Goal: Task Accomplishment & Management: Complete application form

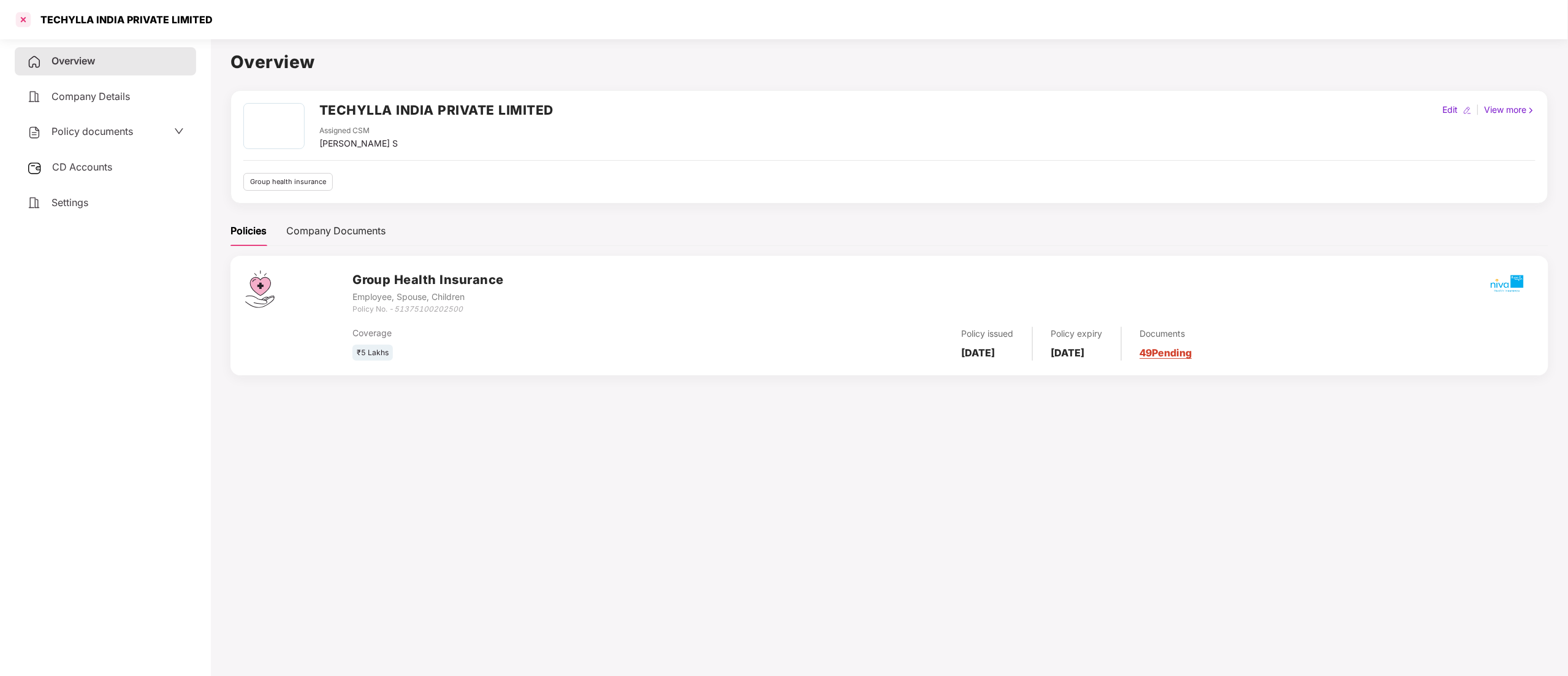
click at [21, 17] on div at bounding box center [23, 20] width 20 height 20
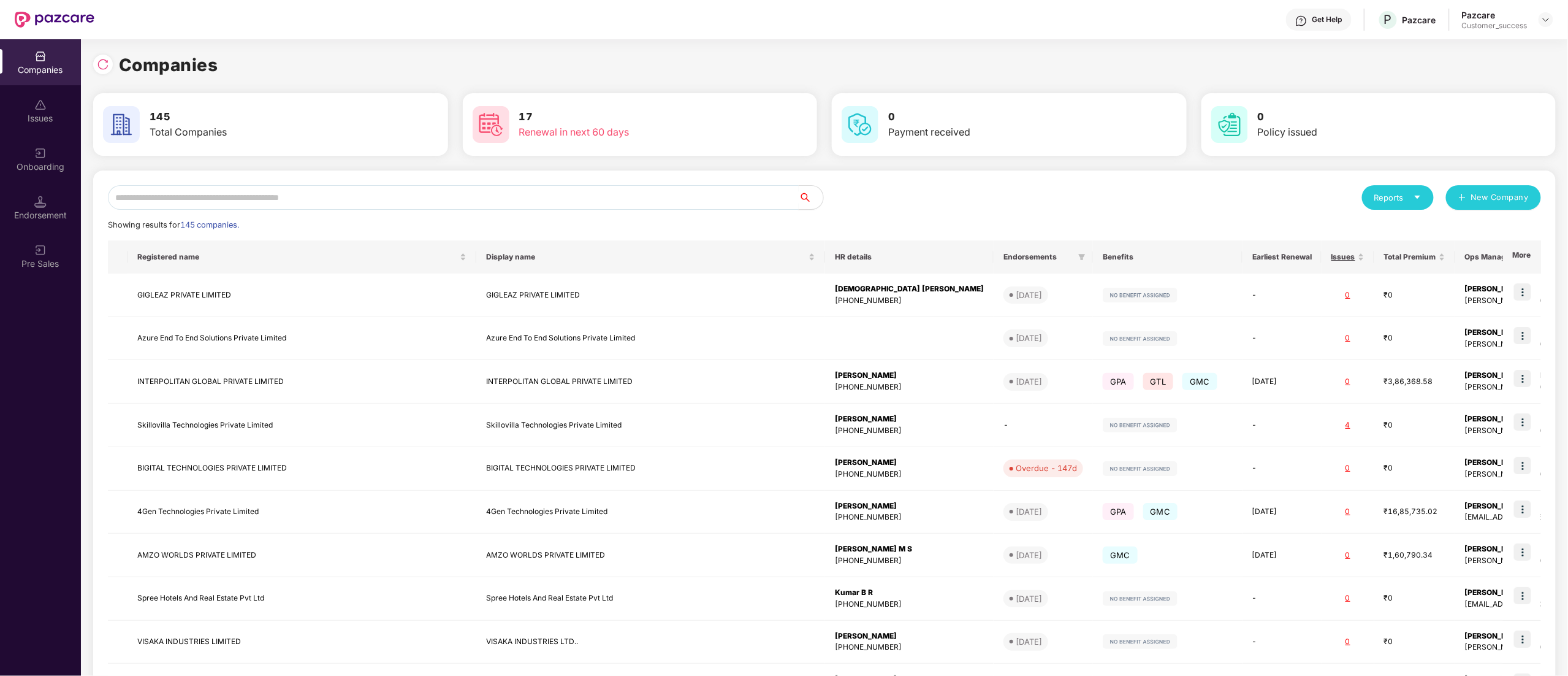
click at [266, 195] on input "text" at bounding box center [454, 197] width 691 height 24
click at [22, 162] on div "Onboarding" at bounding box center [40, 167] width 81 height 13
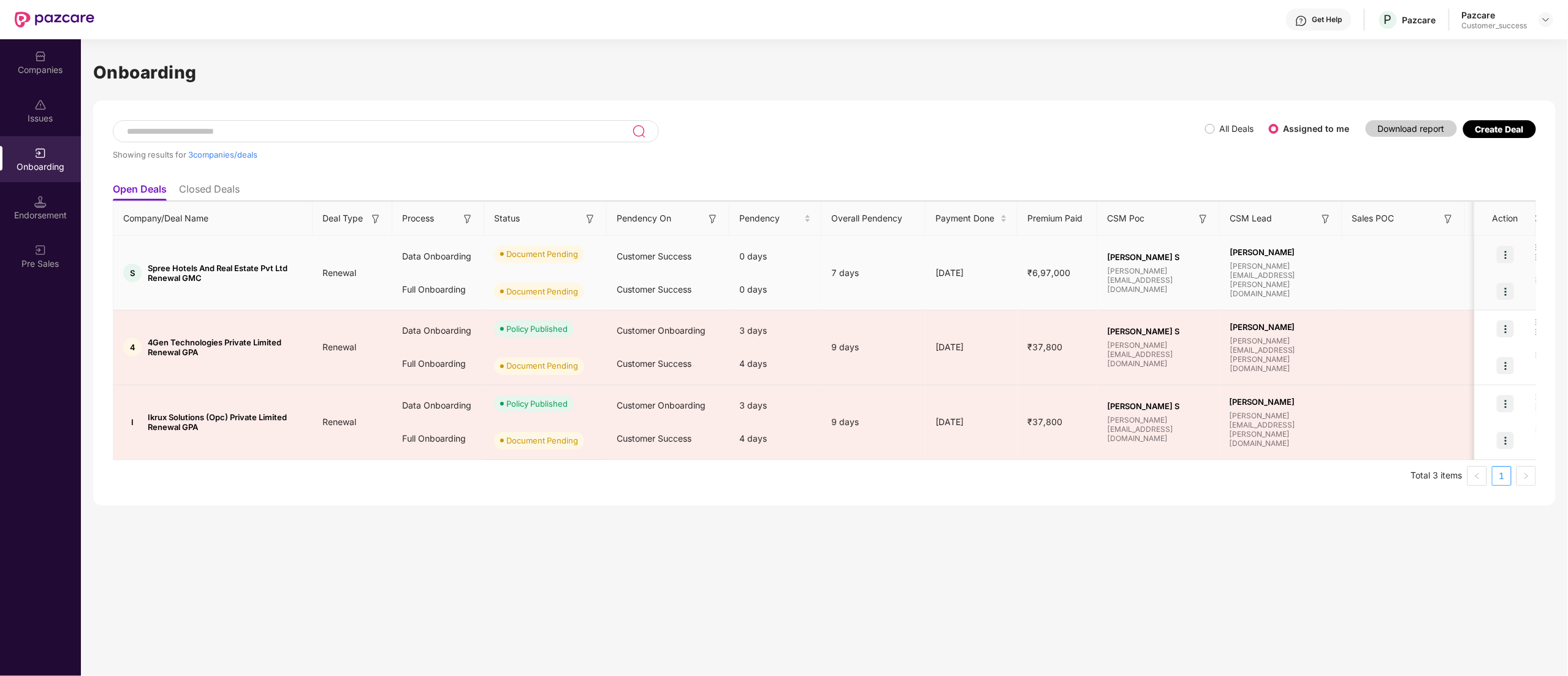
click at [1506, 255] on img at bounding box center [1505, 255] width 17 height 17
click at [1453, 288] on span "Upload Documents" at bounding box center [1449, 286] width 101 height 13
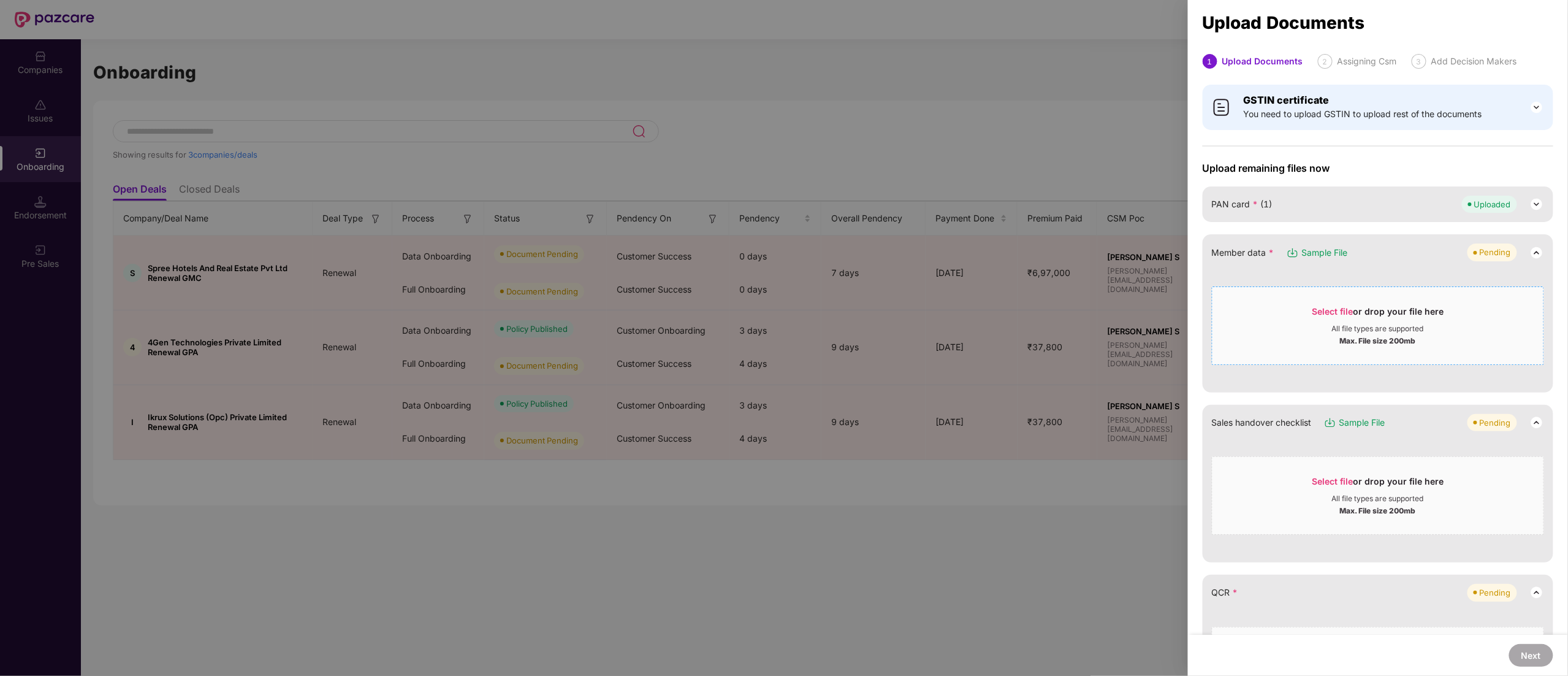
click at [1360, 336] on div "Max. File size 200mb" at bounding box center [1377, 340] width 76 height 13
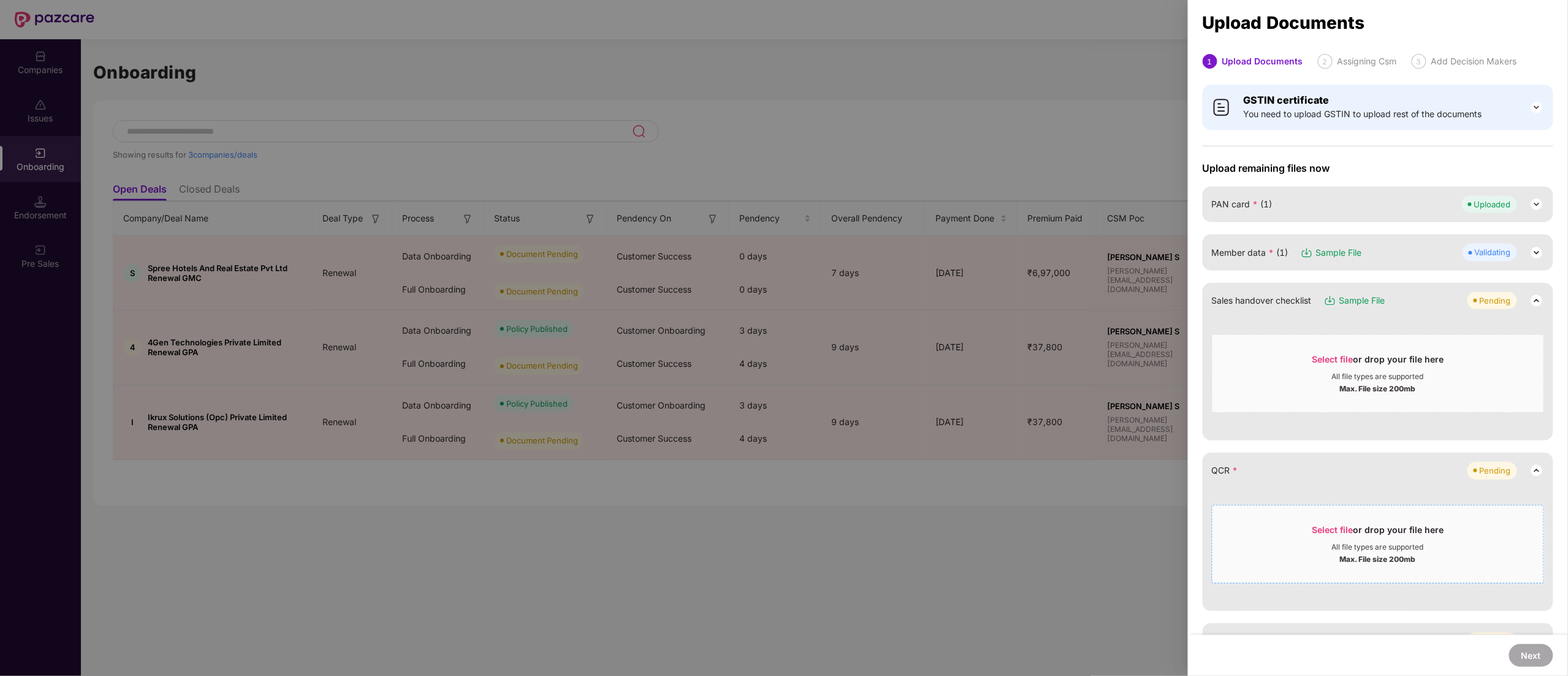
click at [1323, 539] on div "Select file or drop your file here" at bounding box center [1379, 533] width 132 height 18
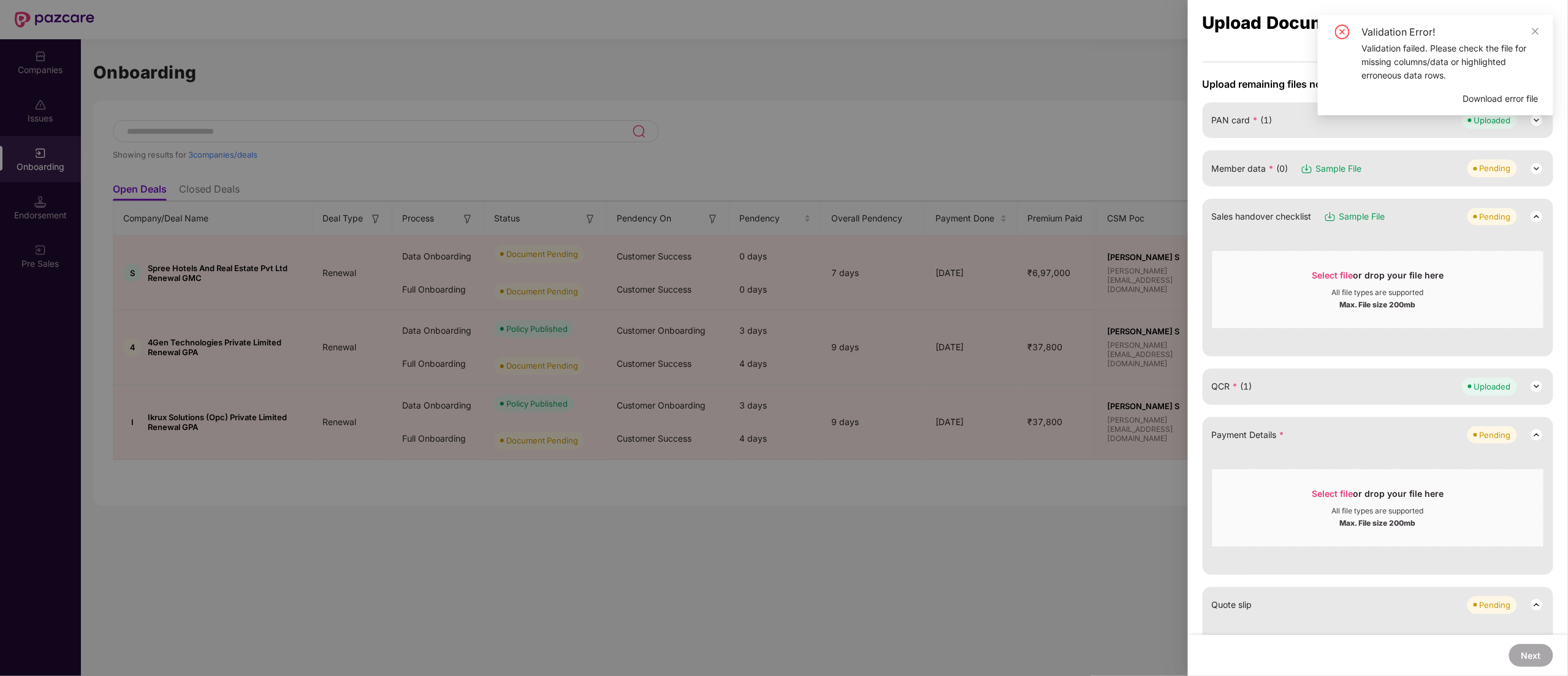
scroll to position [123, 0]
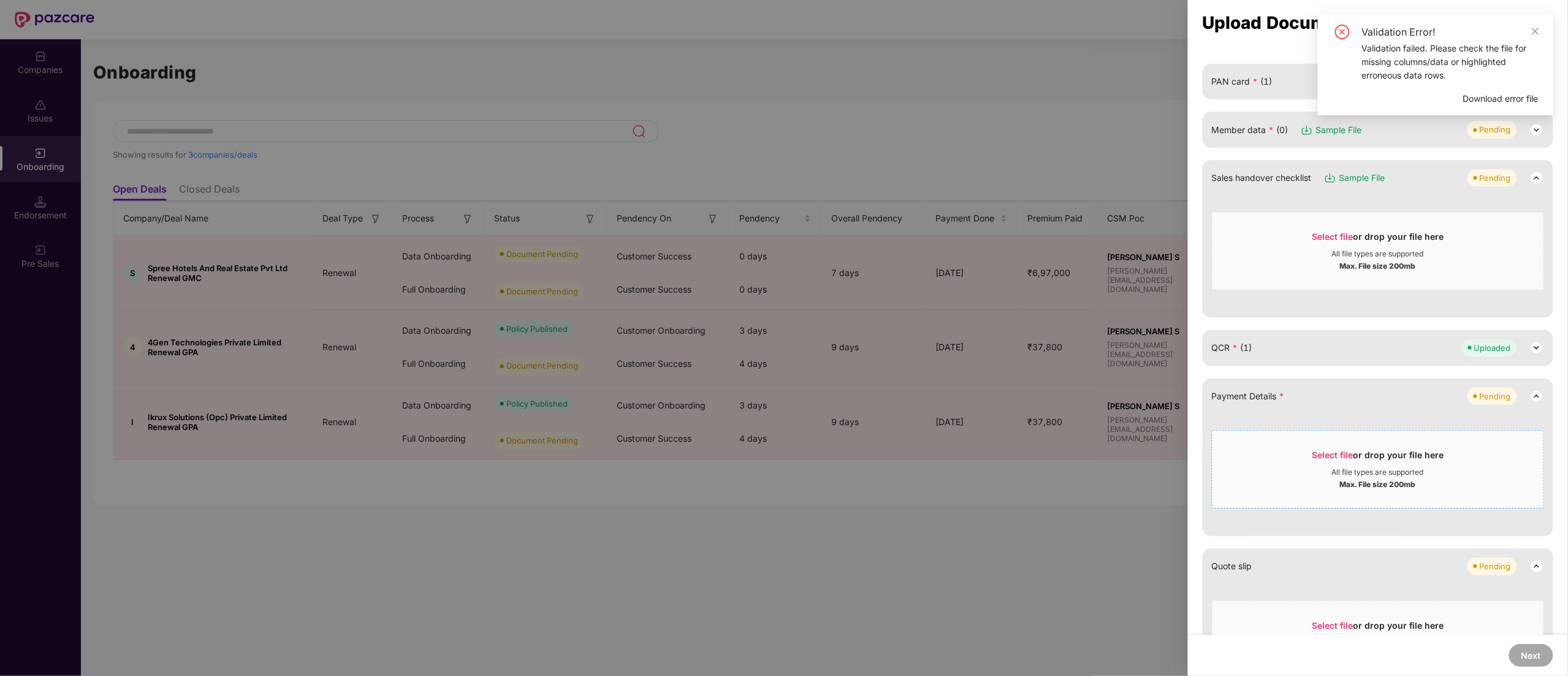
click at [1401, 477] on div "All file types are supported" at bounding box center [1377, 472] width 92 height 10
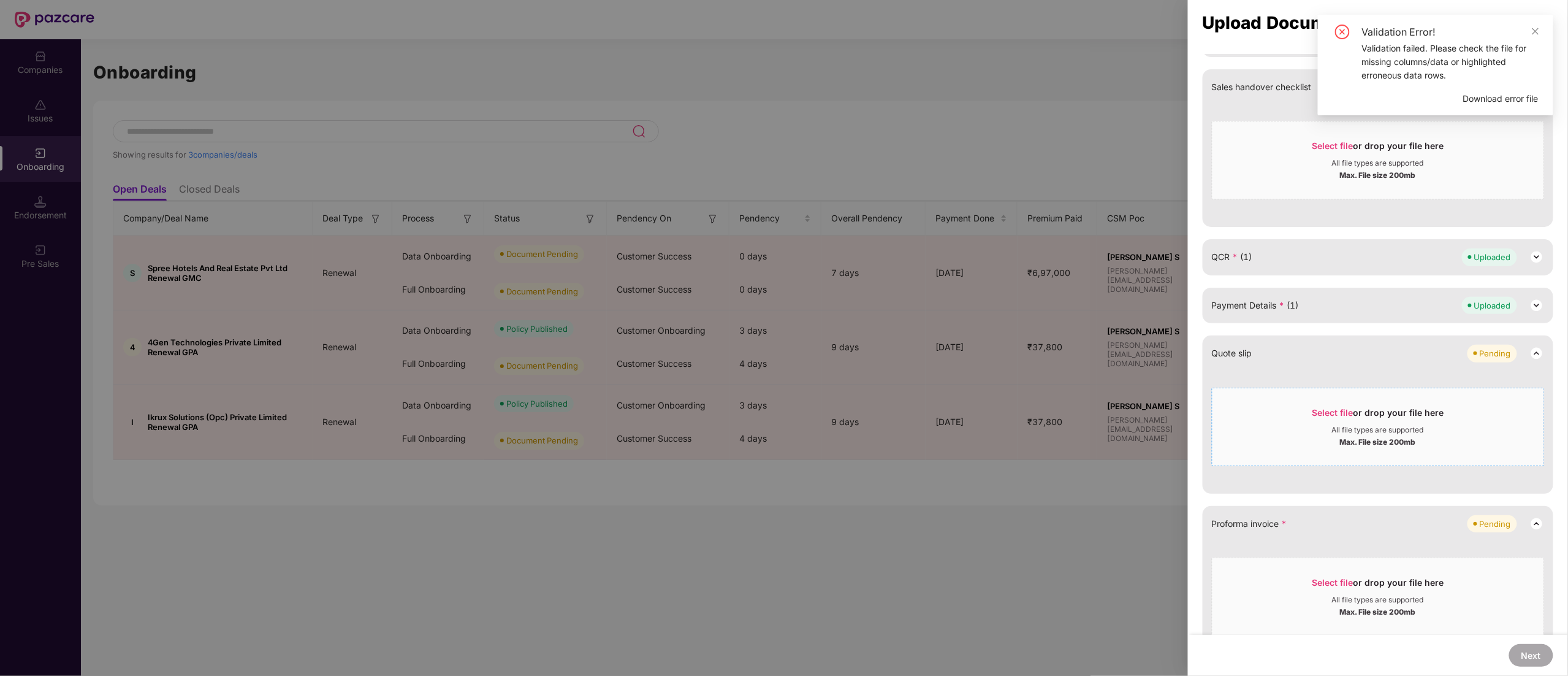
scroll to position [245, 0]
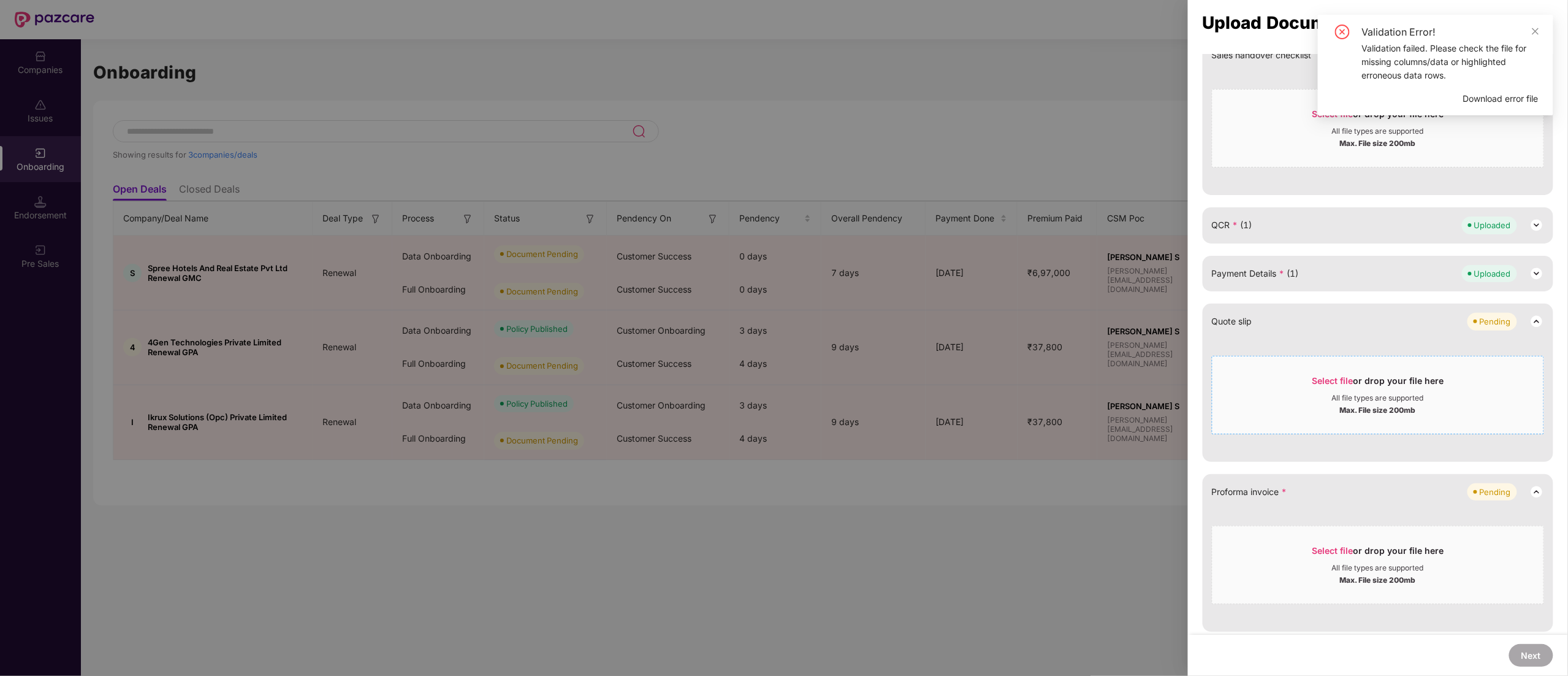
click at [1327, 402] on div "All file types are supported" at bounding box center [1378, 398] width 331 height 10
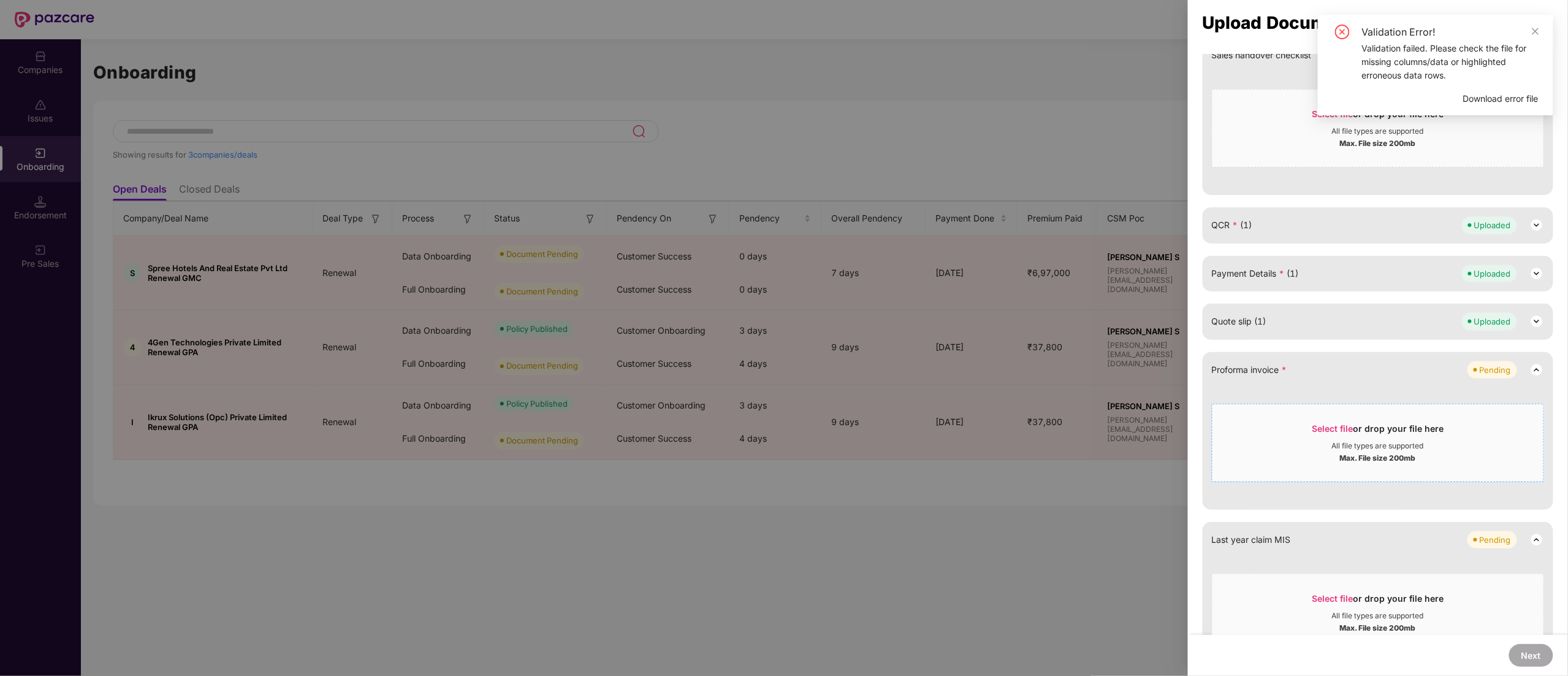
scroll to position [368, 0]
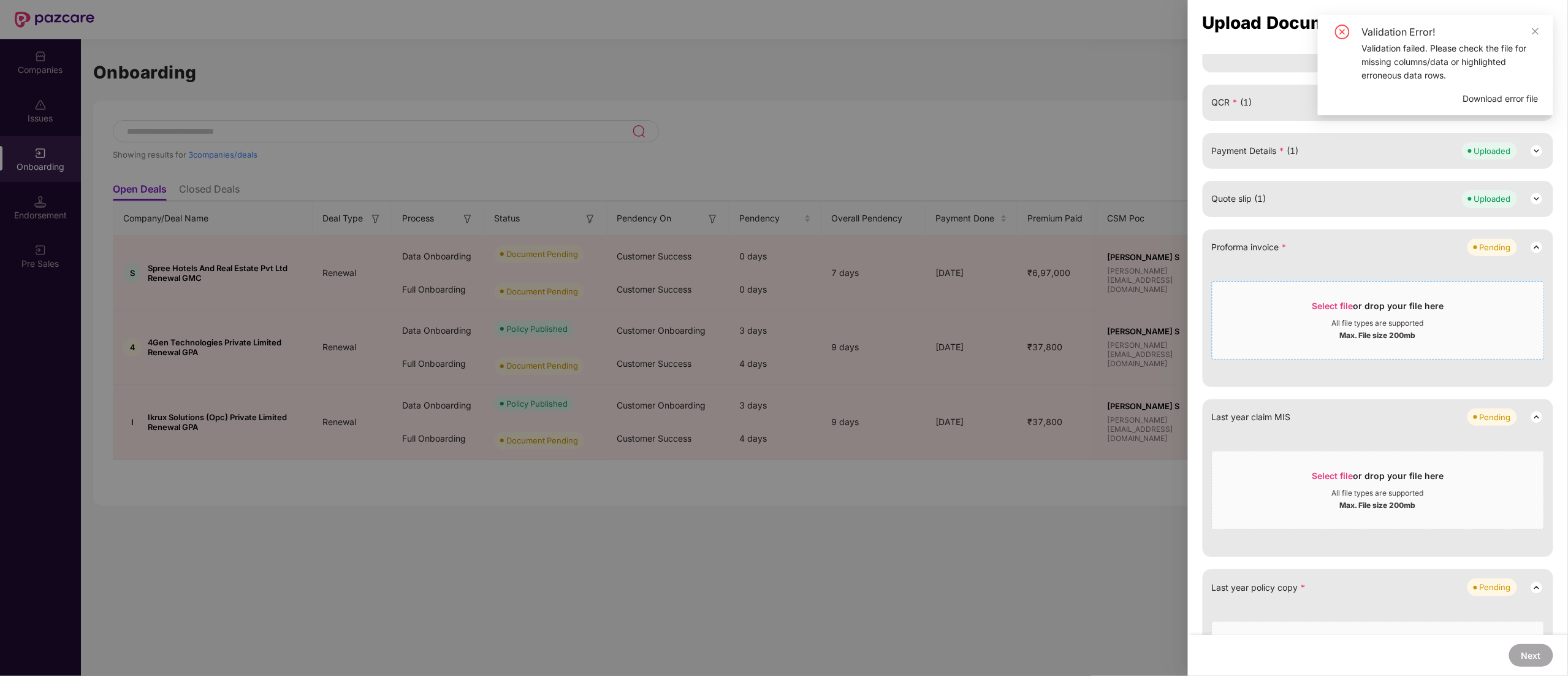
click at [1371, 323] on div "All file types are supported" at bounding box center [1377, 323] width 92 height 10
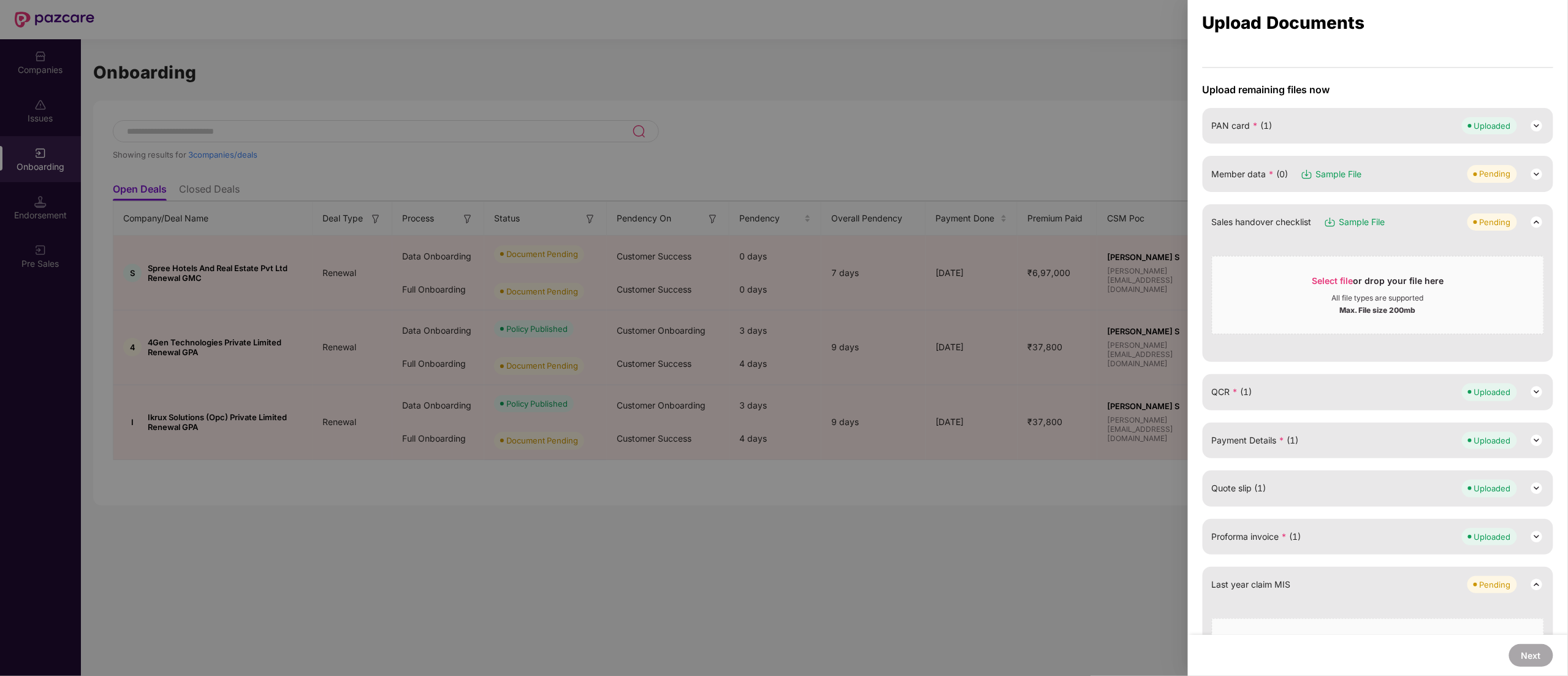
scroll to position [0, 0]
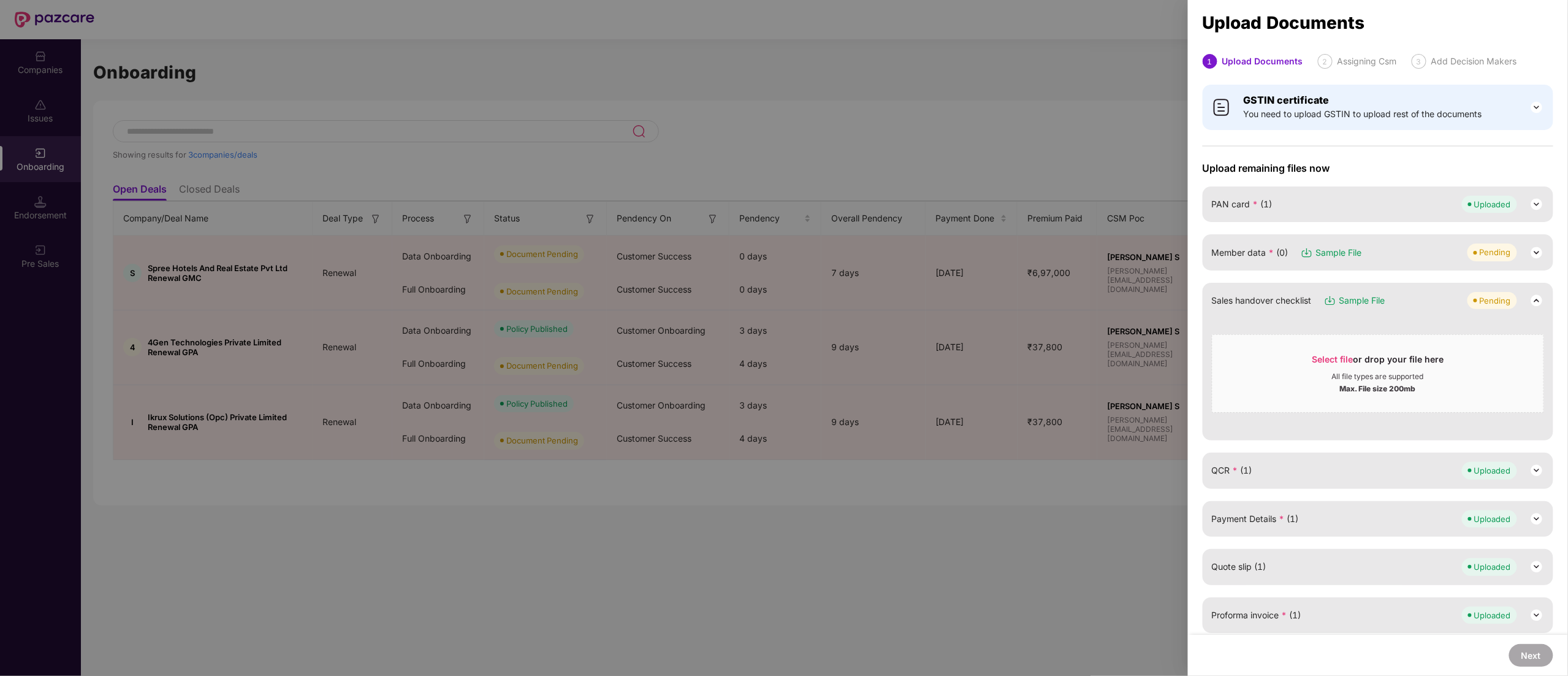
click at [1532, 257] on img at bounding box center [1537, 253] width 15 height 15
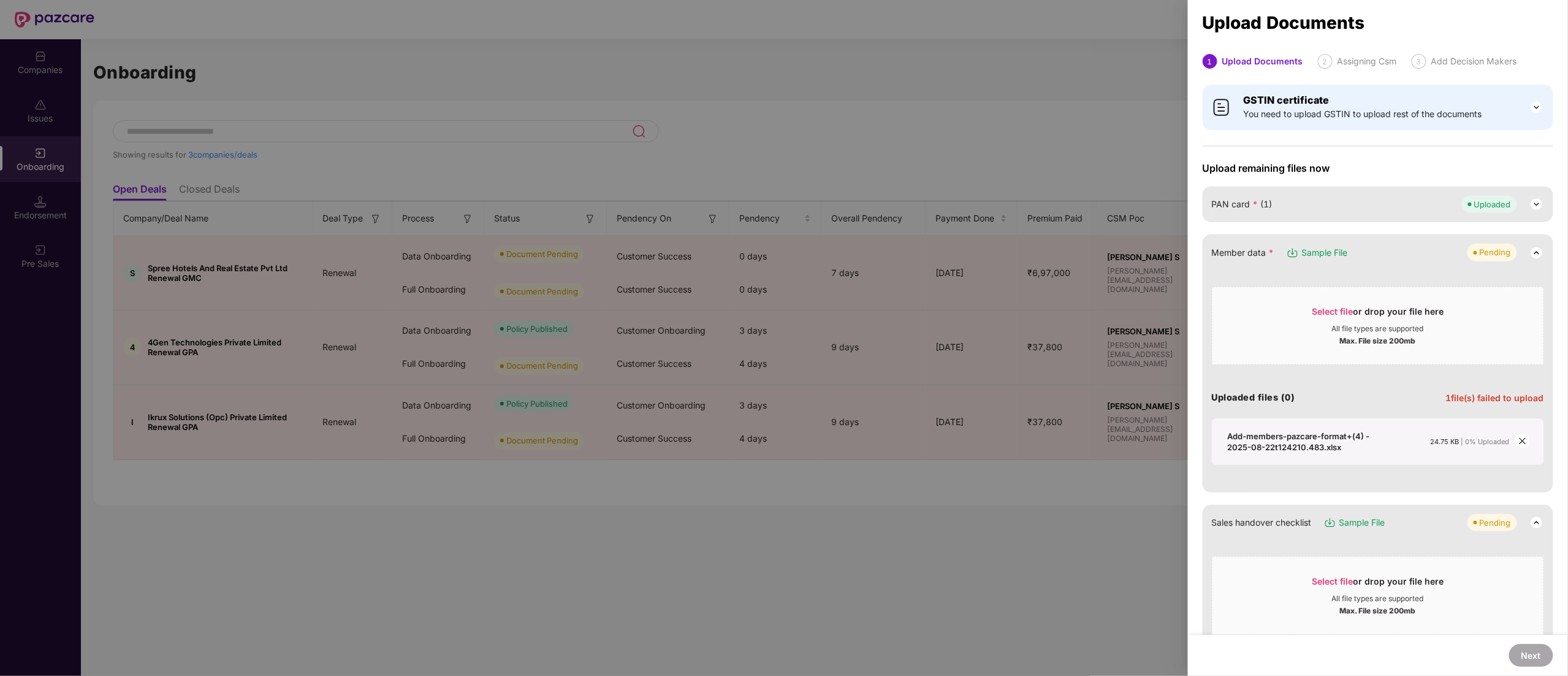
click at [1521, 443] on icon "close" at bounding box center [1523, 441] width 9 height 9
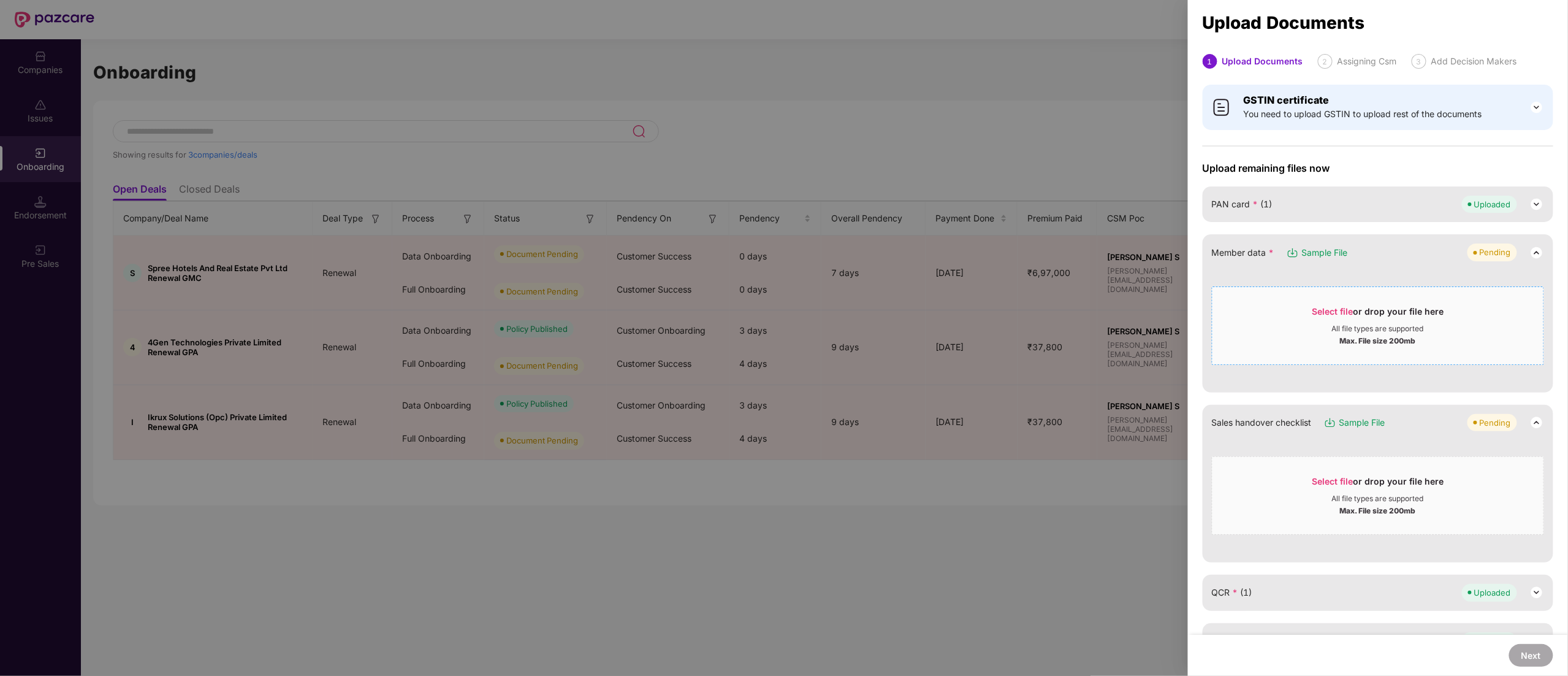
click at [1346, 315] on span "Select file" at bounding box center [1333, 311] width 41 height 11
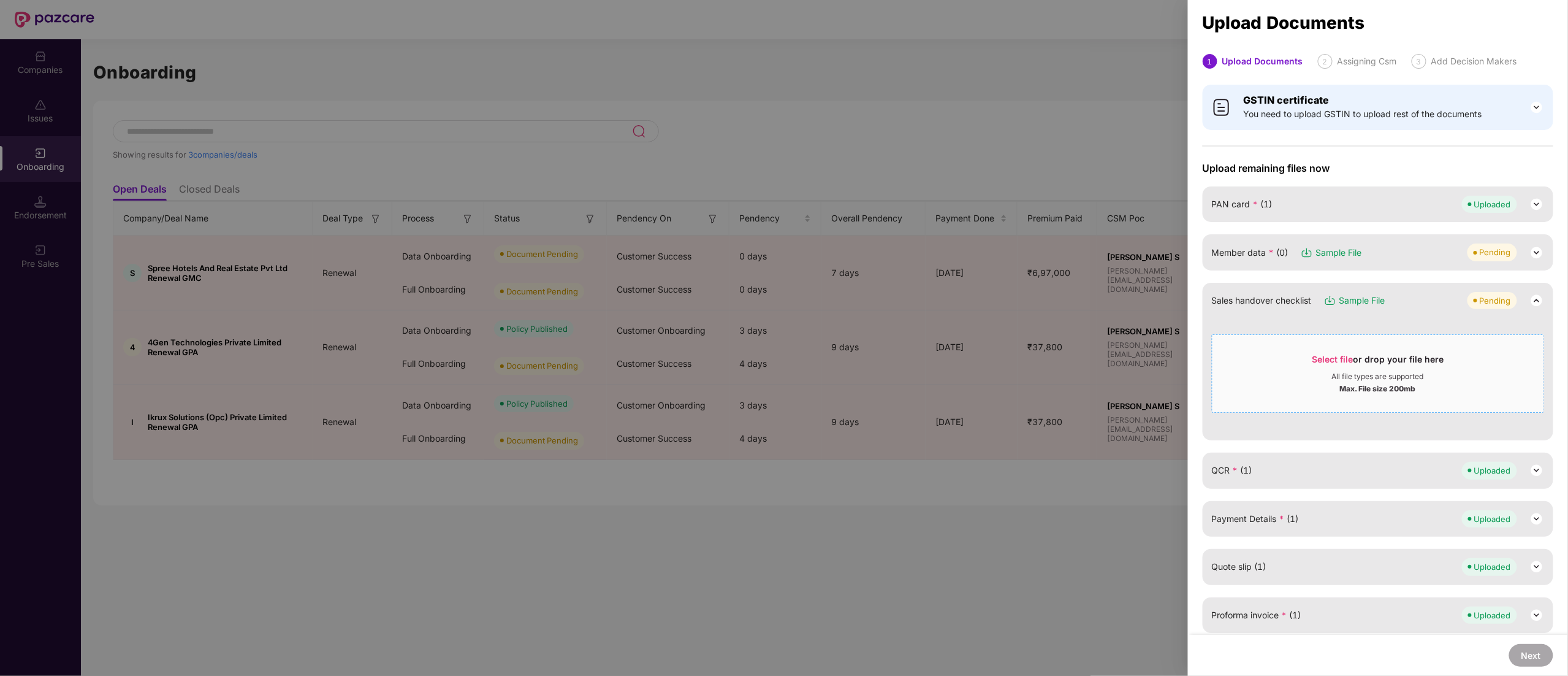
click at [1368, 362] on div "Select file or drop your file here" at bounding box center [1379, 363] width 132 height 18
click at [1532, 254] on img at bounding box center [1537, 253] width 15 height 15
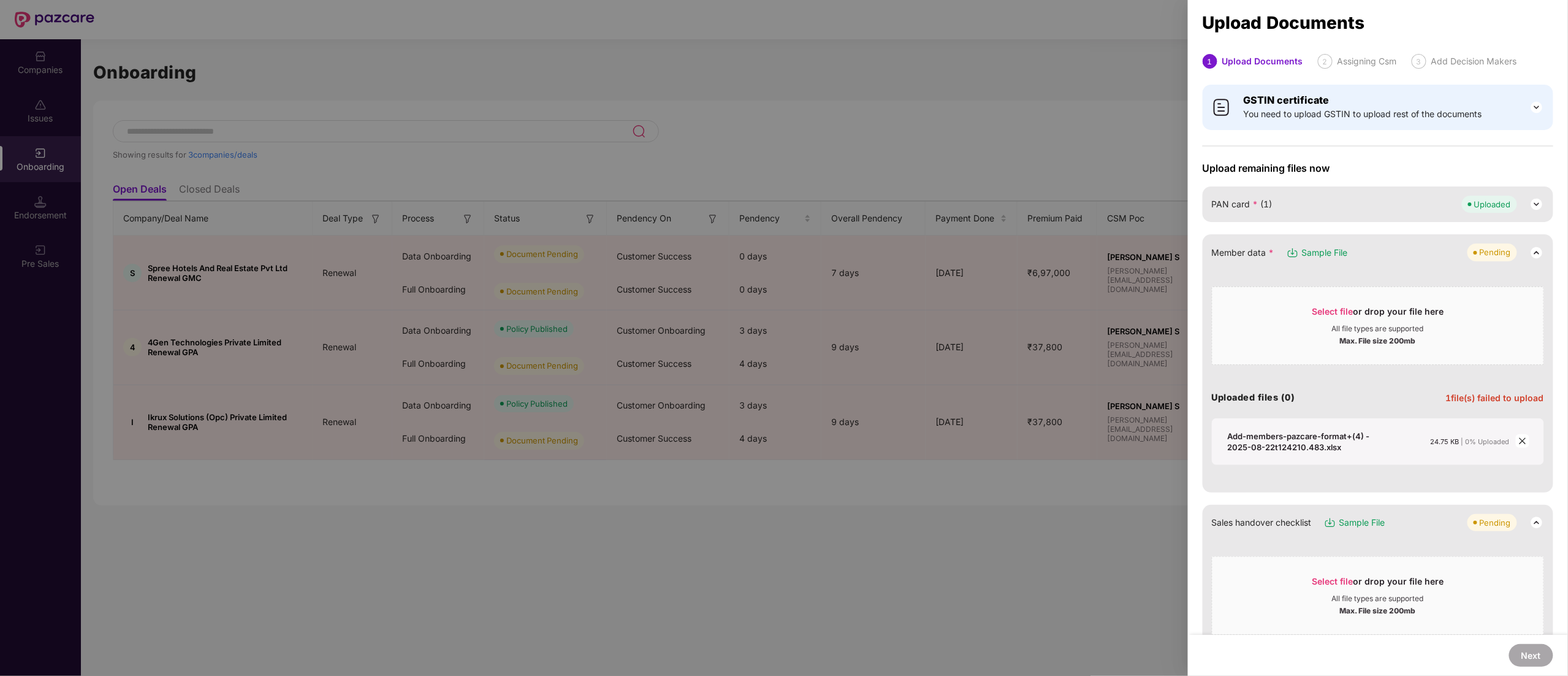
click at [1522, 439] on icon "close" at bounding box center [1523, 441] width 9 height 9
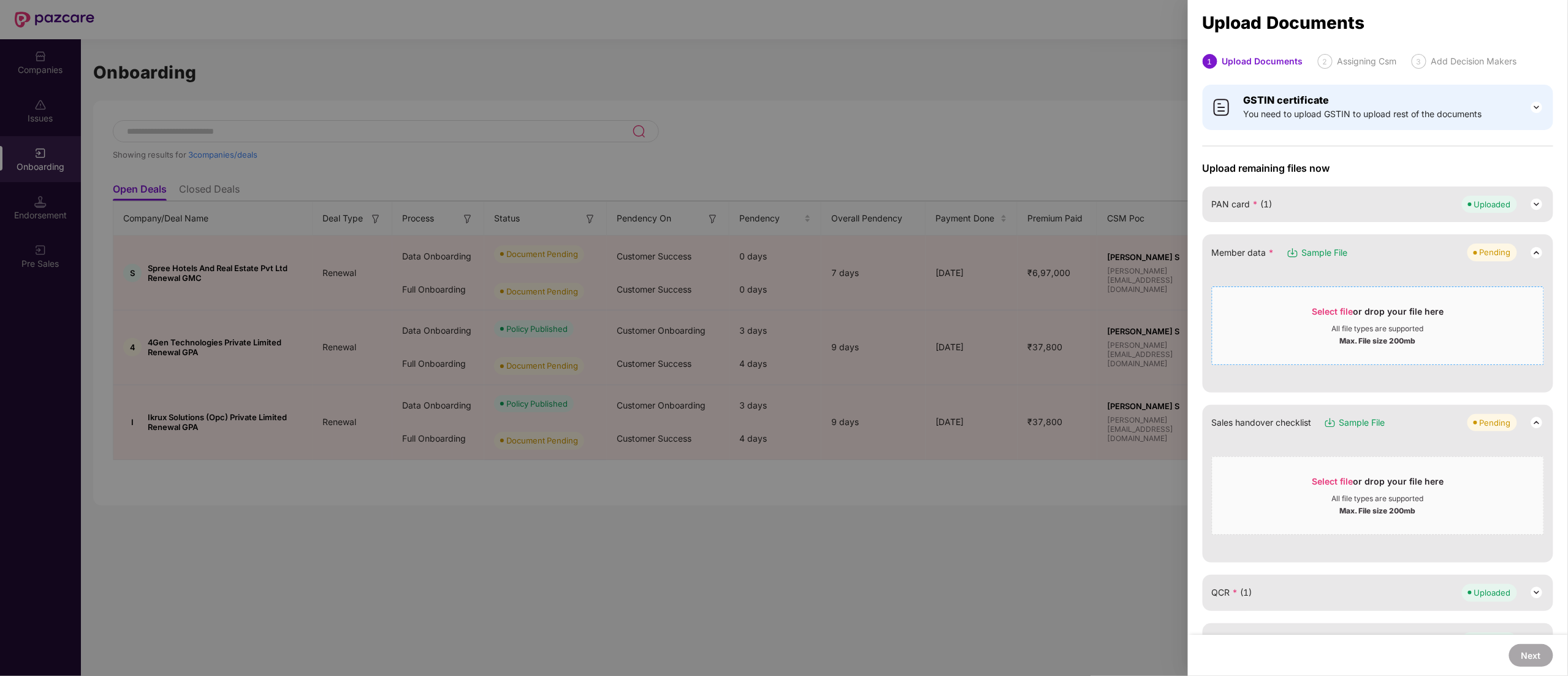
click at [1361, 310] on div "Select file or drop your file here" at bounding box center [1379, 315] width 132 height 18
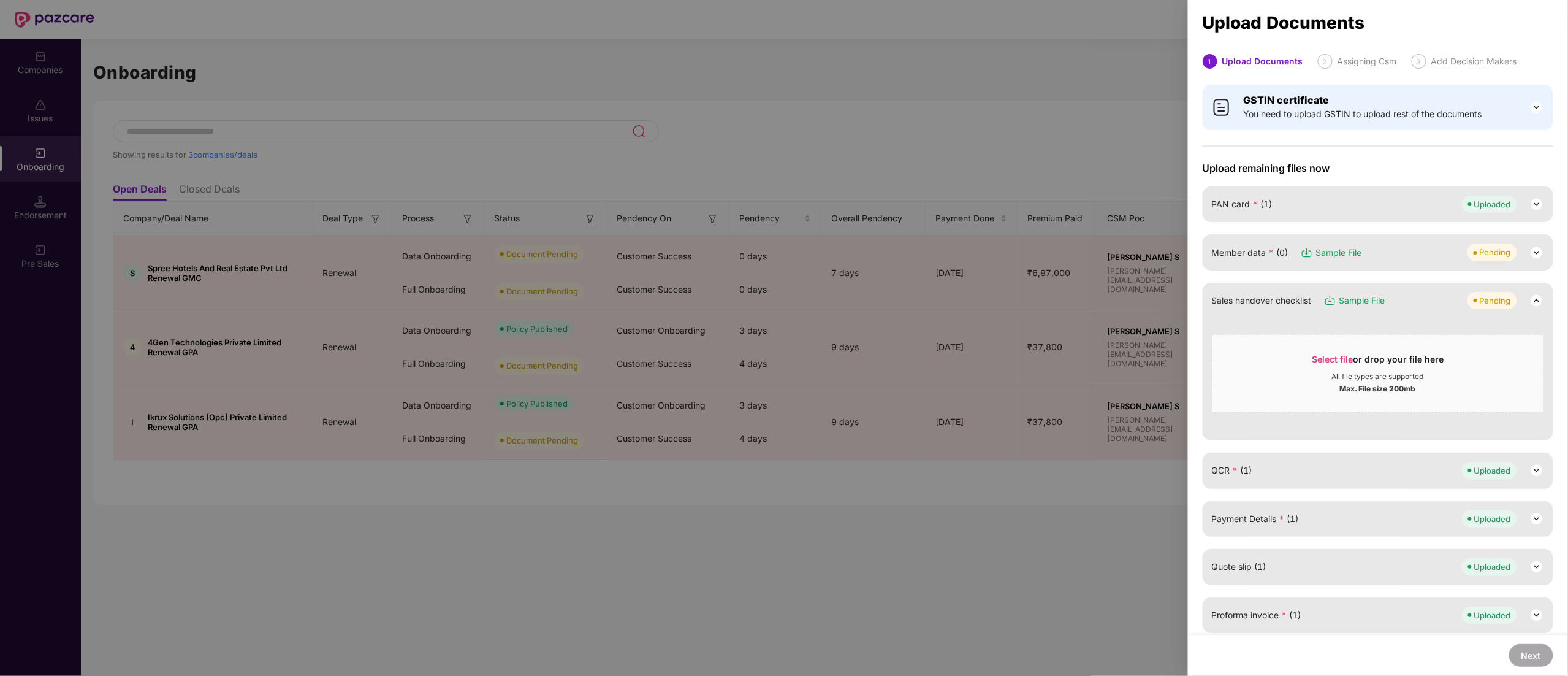
click at [1533, 250] on img at bounding box center [1537, 253] width 15 height 15
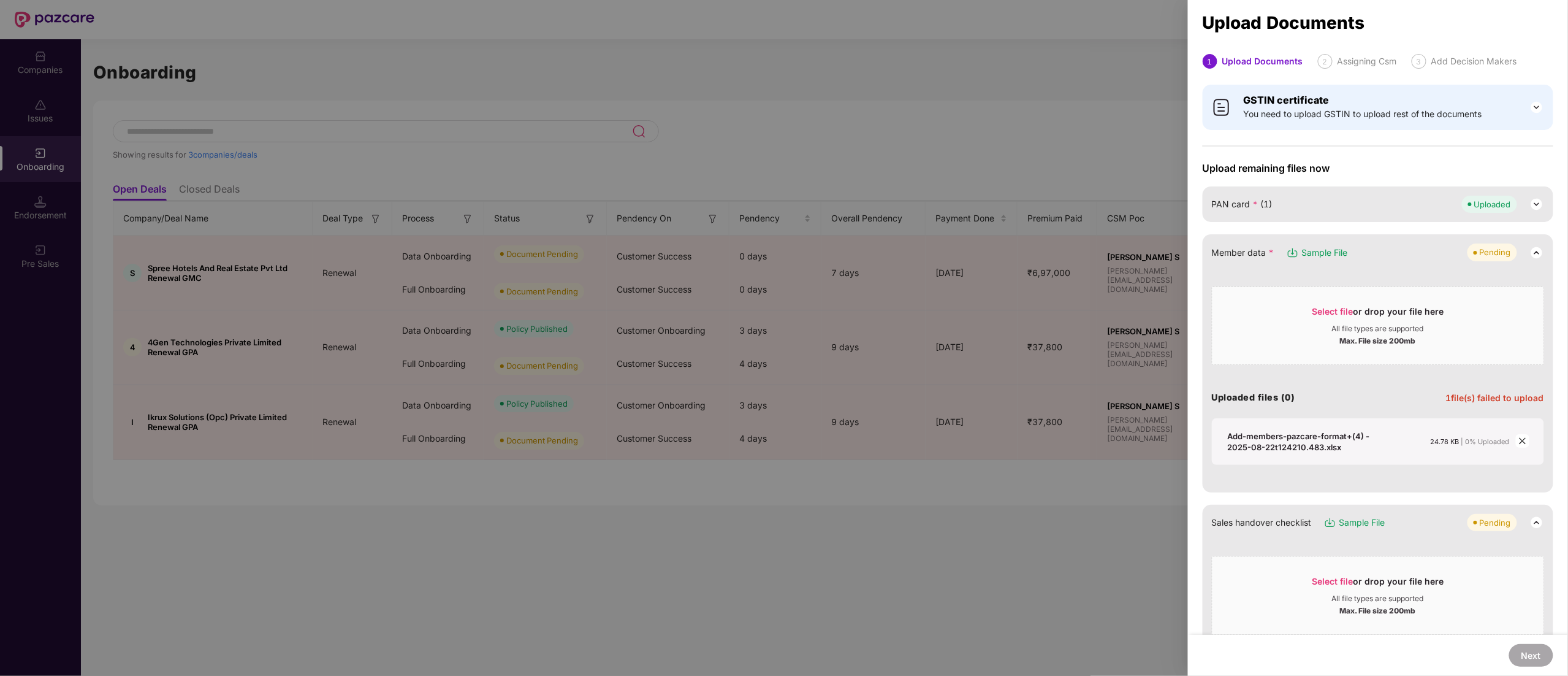
click at [1523, 441] on icon "close" at bounding box center [1523, 441] width 9 height 9
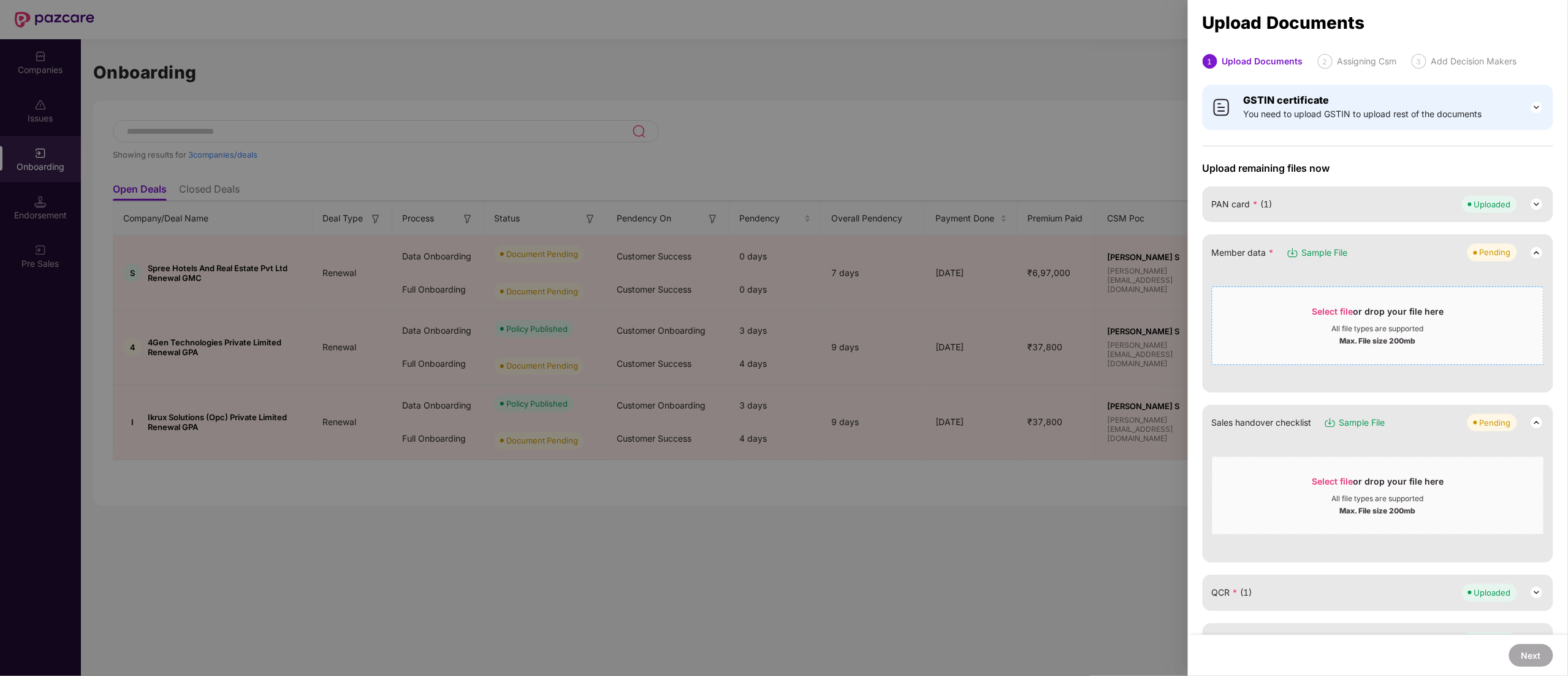
click at [1406, 320] on div "Select file or drop your file here" at bounding box center [1379, 315] width 132 height 18
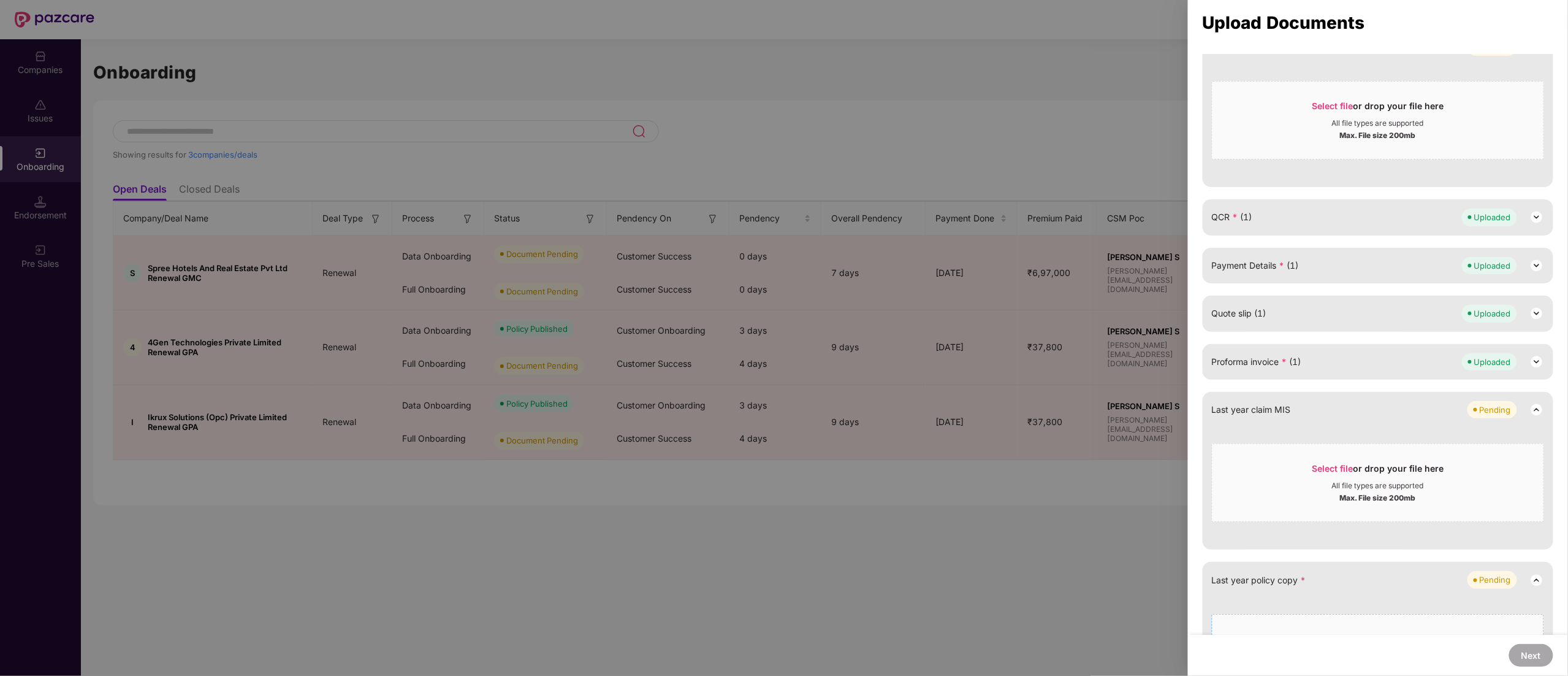
scroll to position [346, 0]
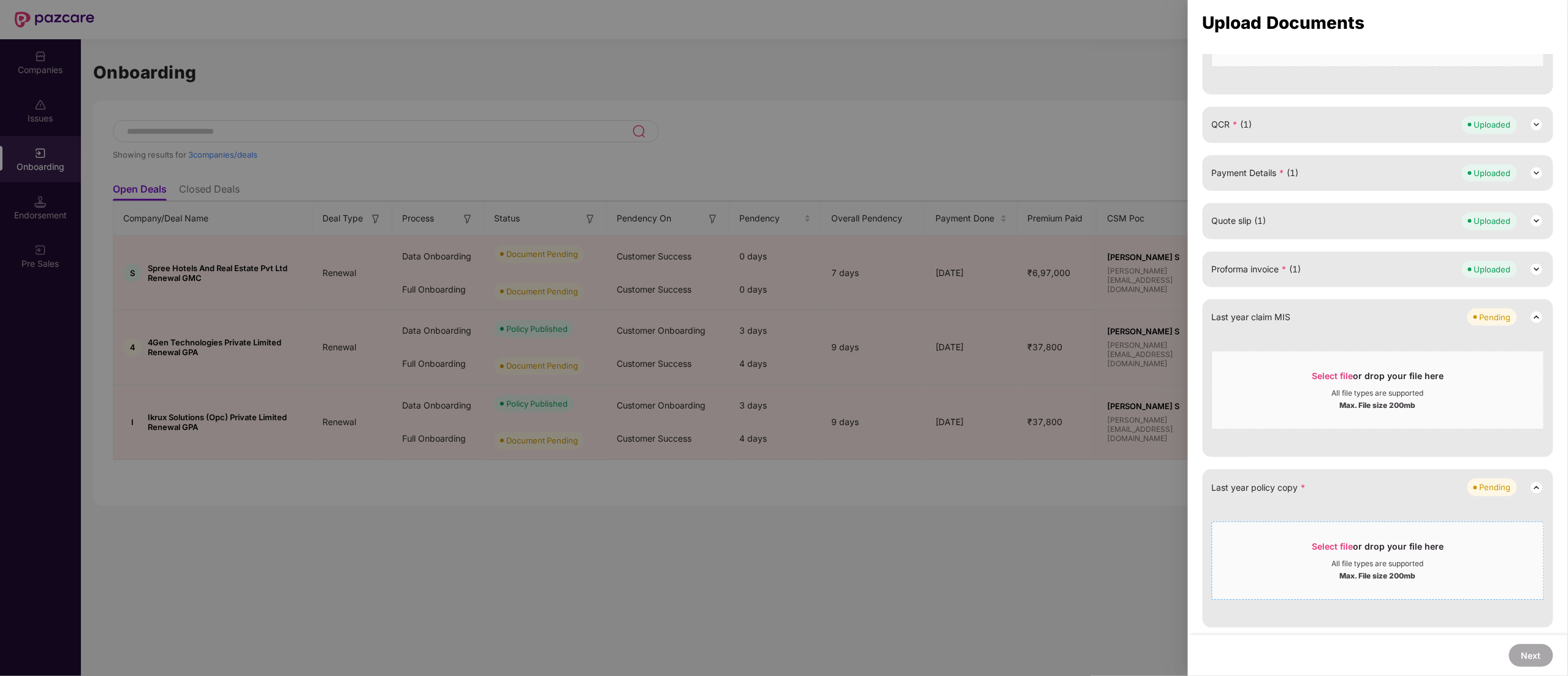
click at [1388, 553] on div "Select file or drop your file here" at bounding box center [1379, 549] width 132 height 18
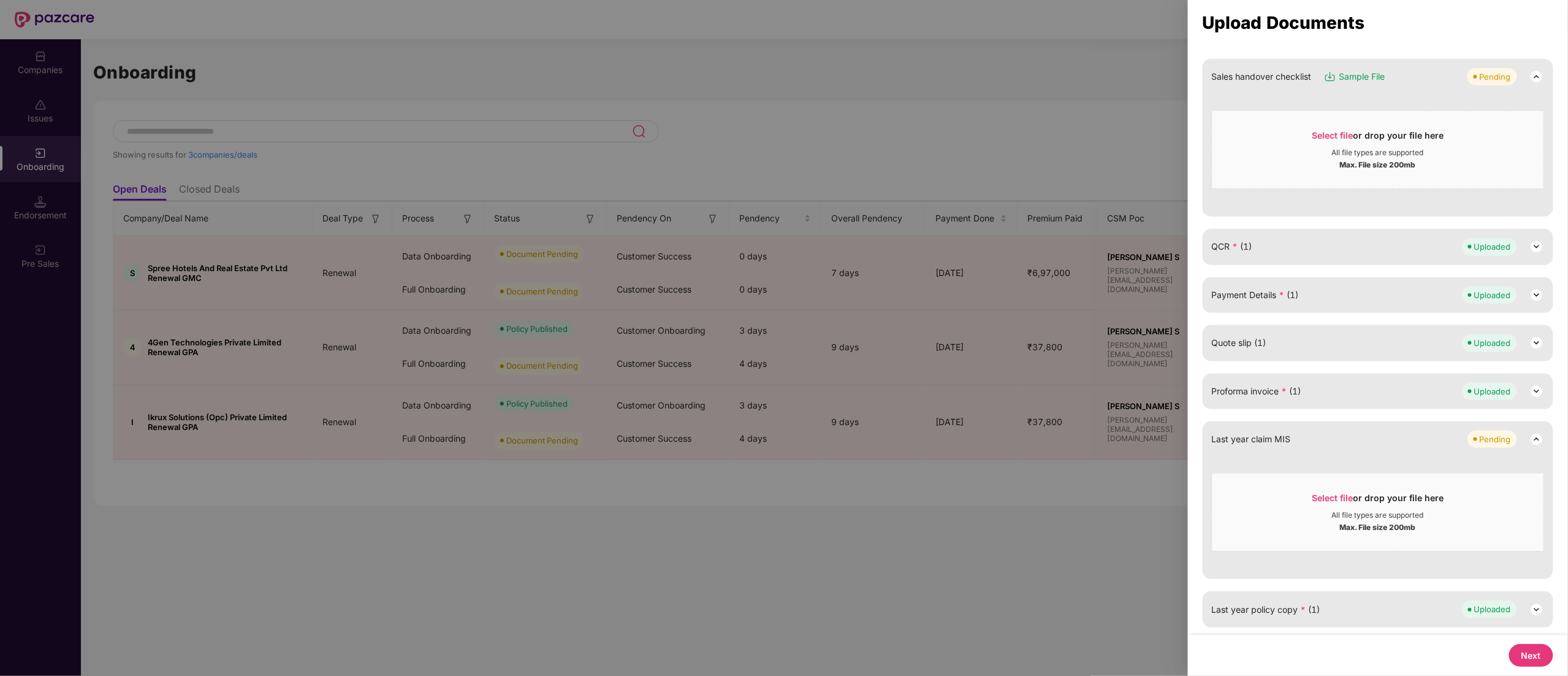
click at [1539, 657] on button "Next" at bounding box center [1531, 655] width 44 height 22
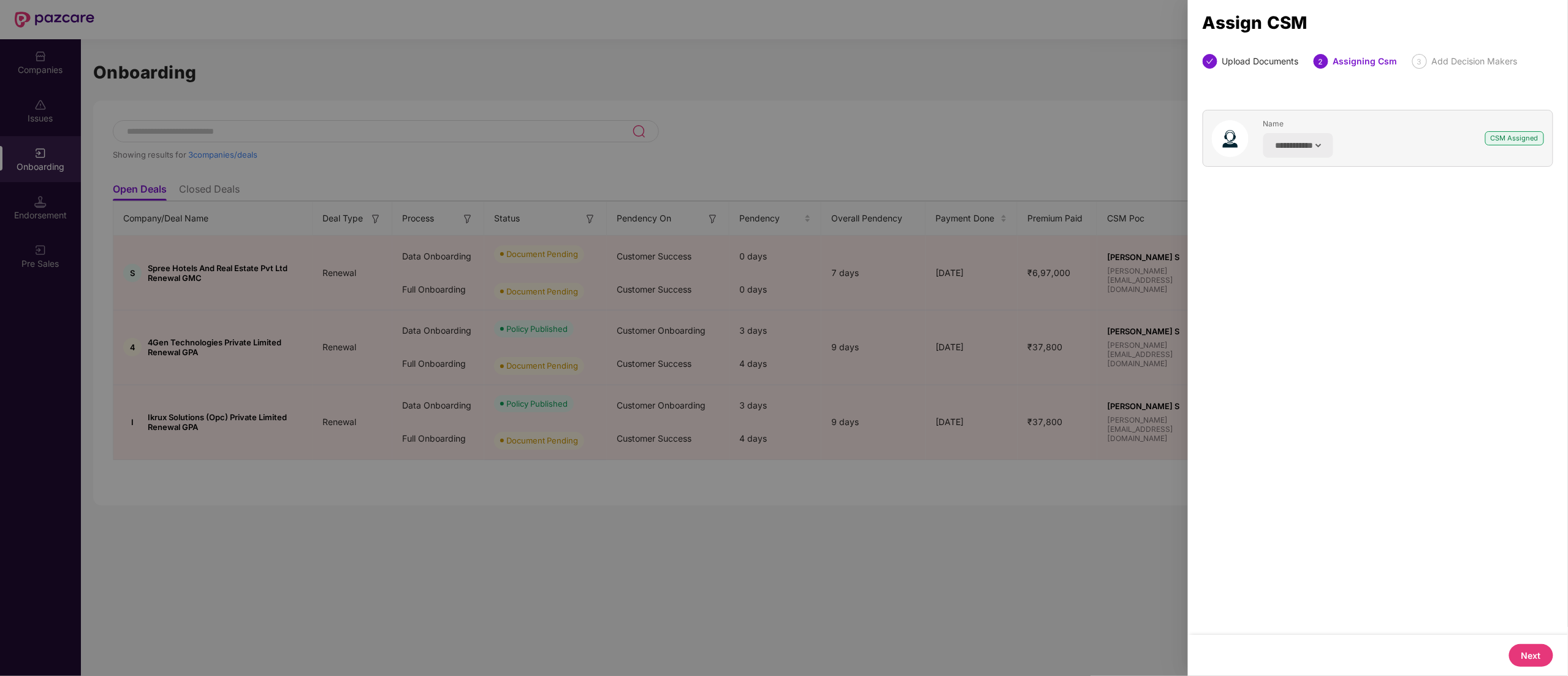
click at [1539, 657] on button "Next" at bounding box center [1531, 655] width 44 height 22
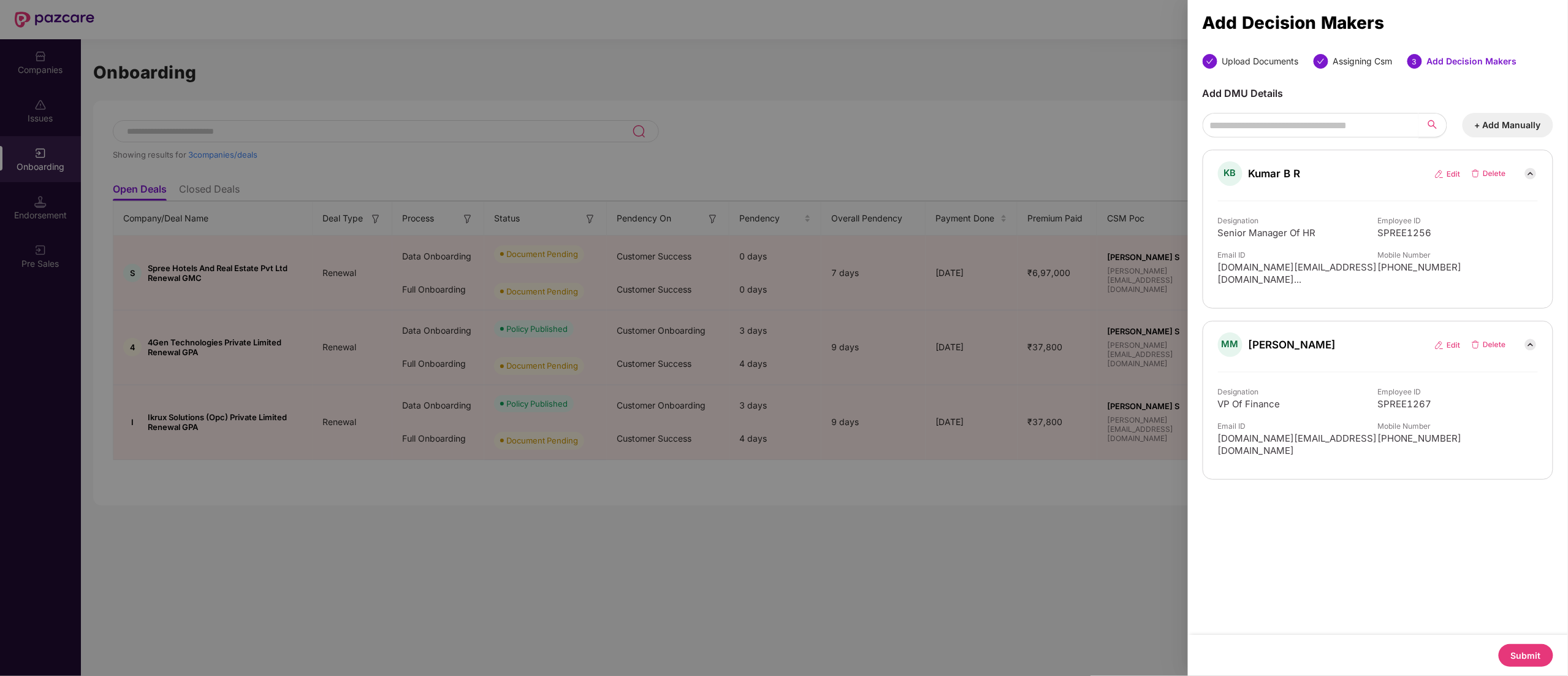
click at [1539, 657] on button "Submit" at bounding box center [1526, 655] width 55 height 22
